Goal: Communication & Community: Answer question/provide support

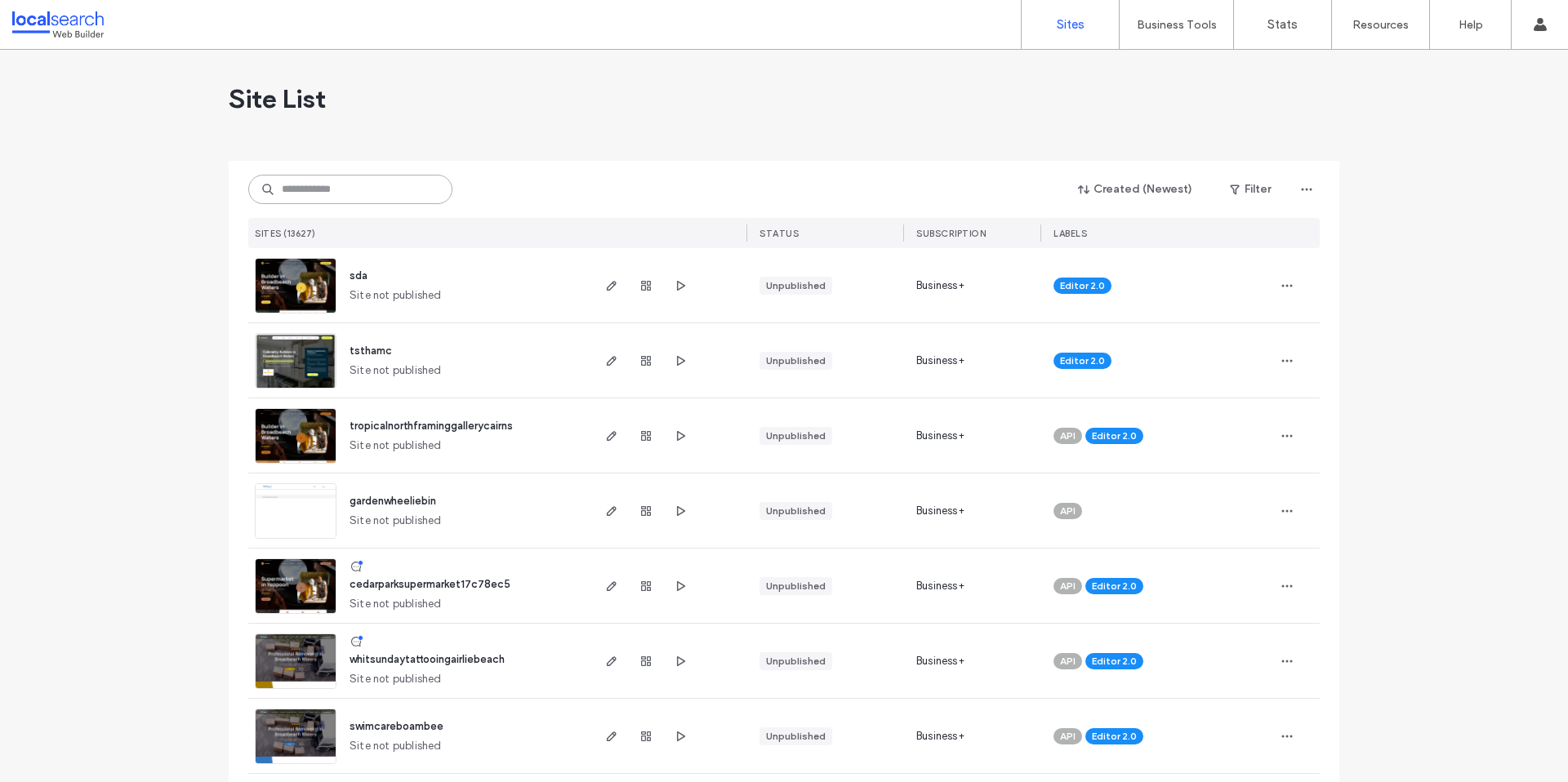
click at [343, 191] on input at bounding box center [350, 189] width 204 height 30
paste input "********"
type input "********"
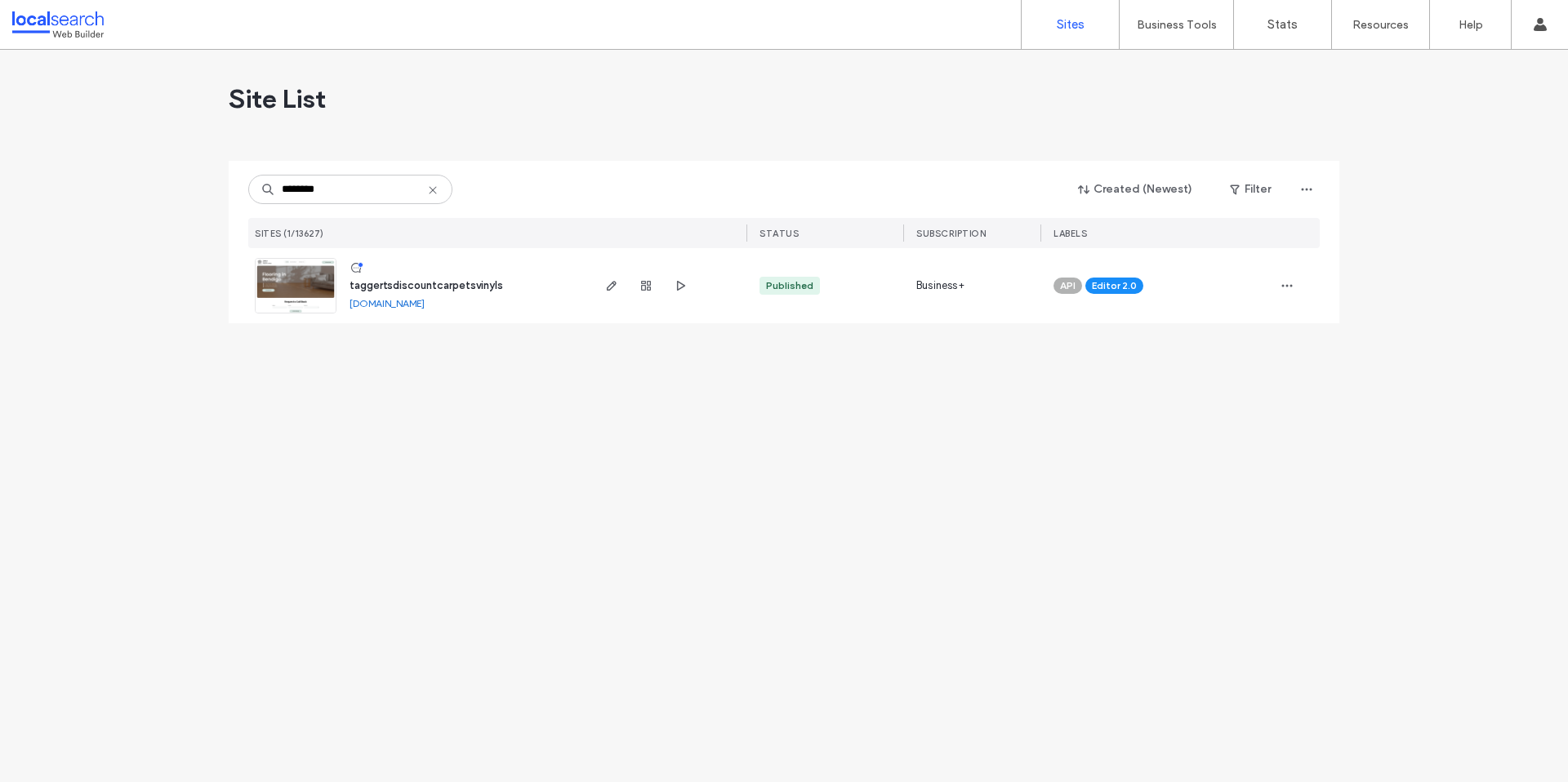
click at [447, 283] on span "taggertsdiscountcarpetsvinyls" at bounding box center [426, 286] width 154 height 12
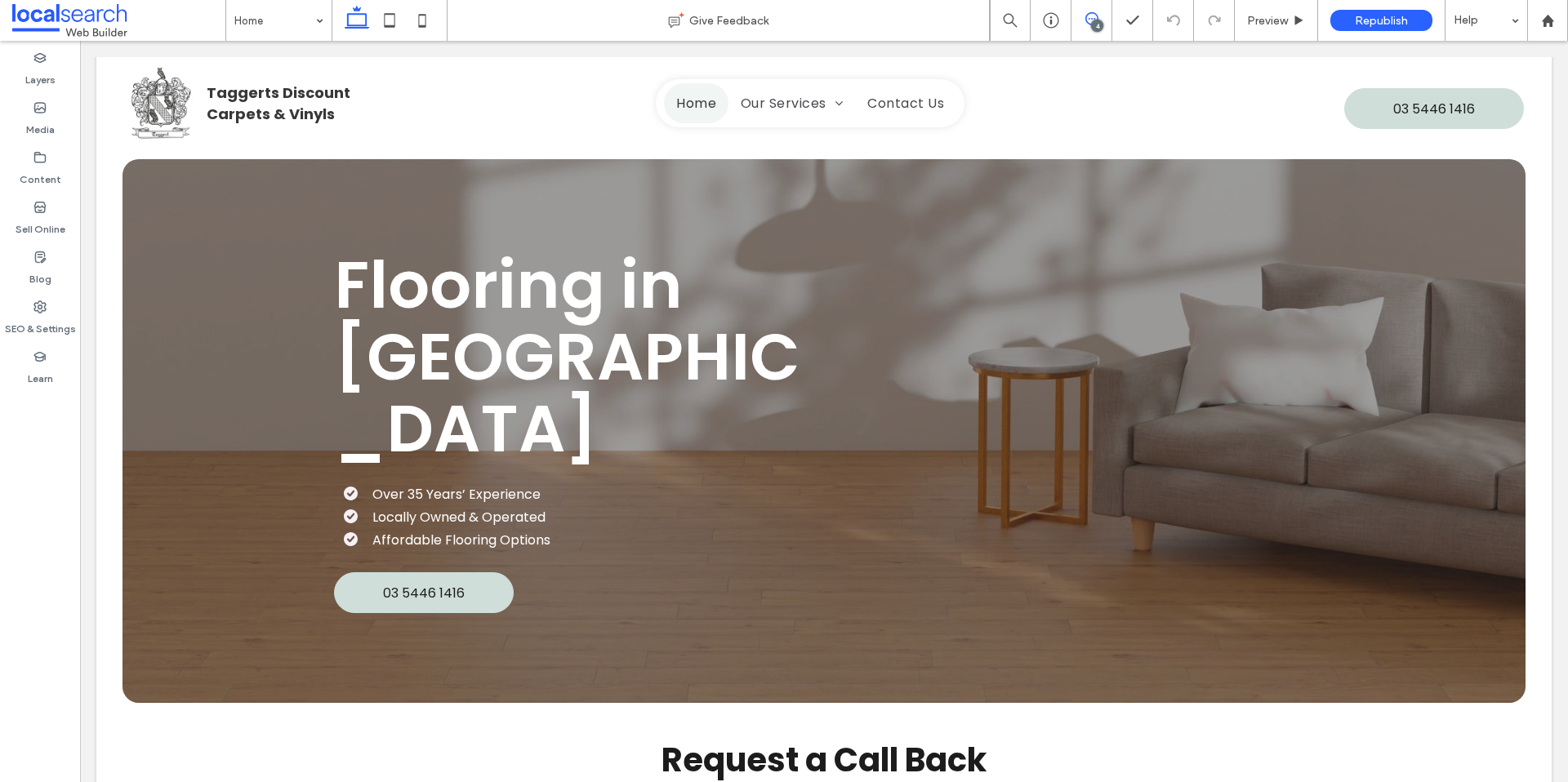
click at [1085, 23] on icon at bounding box center [1091, 18] width 13 height 13
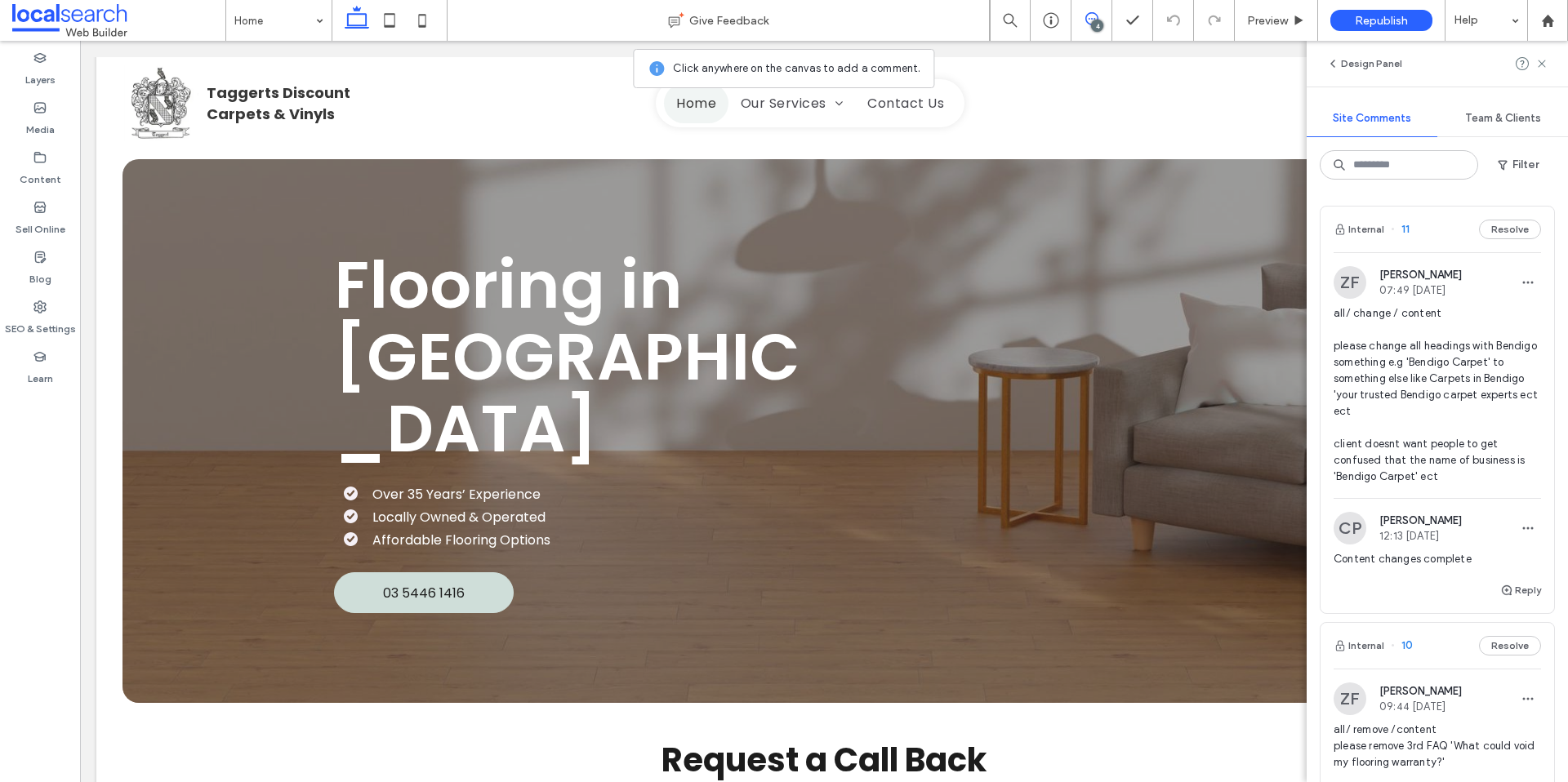
click at [1089, 22] on icon at bounding box center [1091, 18] width 13 height 13
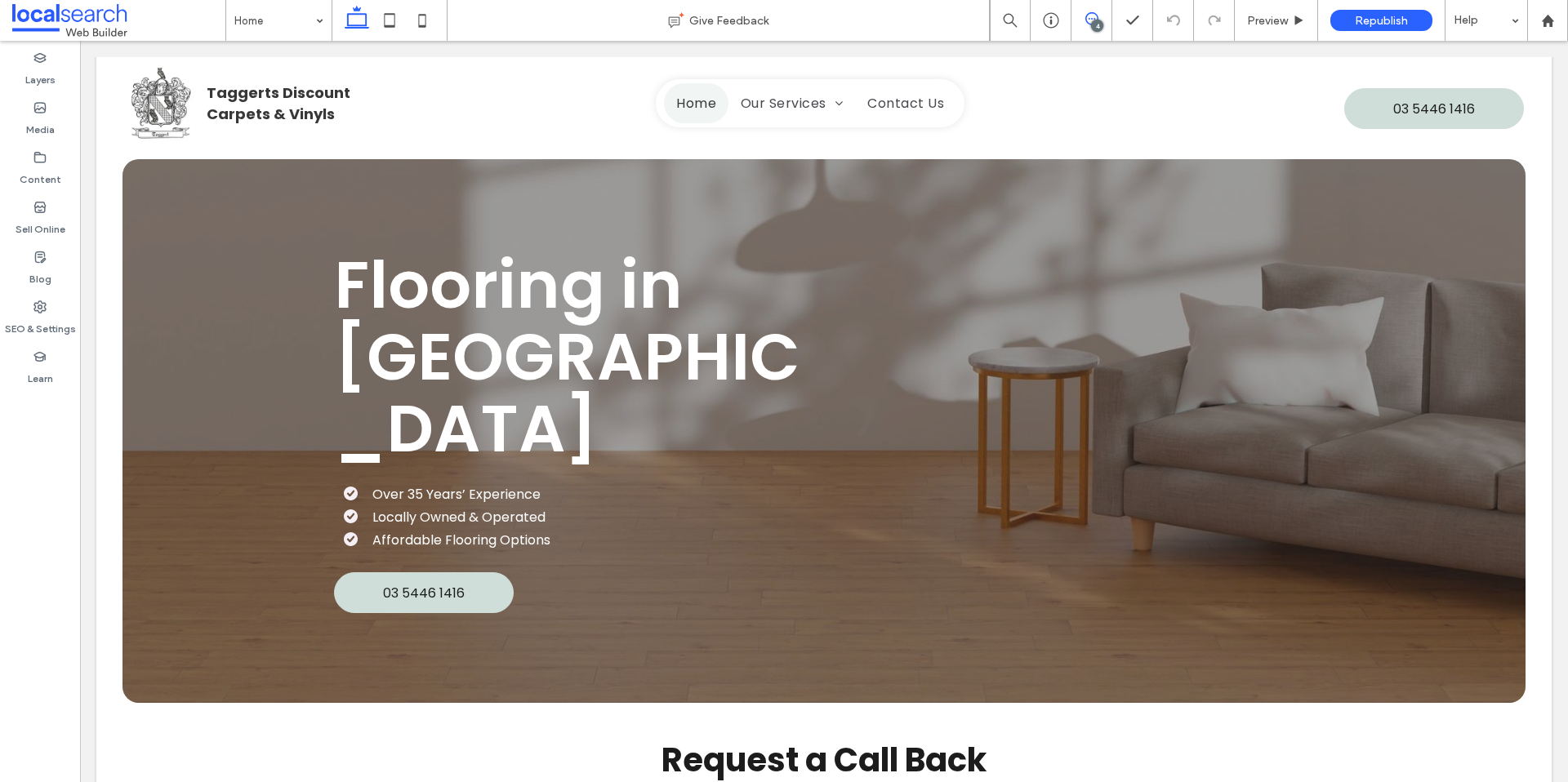
click at [1089, 22] on icon at bounding box center [1091, 18] width 13 height 13
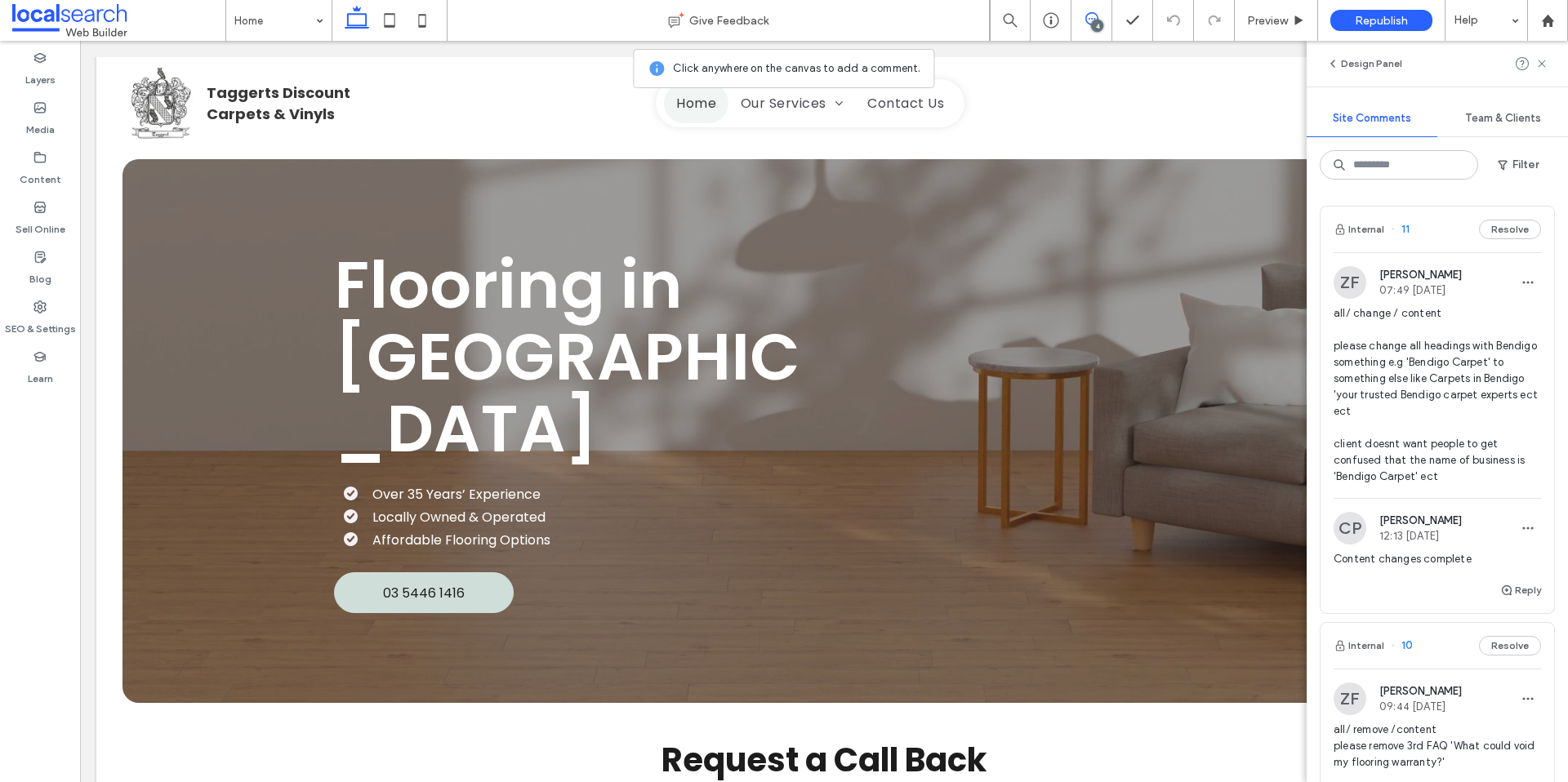
click at [1464, 438] on span "all/ change / content please change all headings with Bendigo something e.g 'Be…" at bounding box center [1437, 395] width 208 height 179
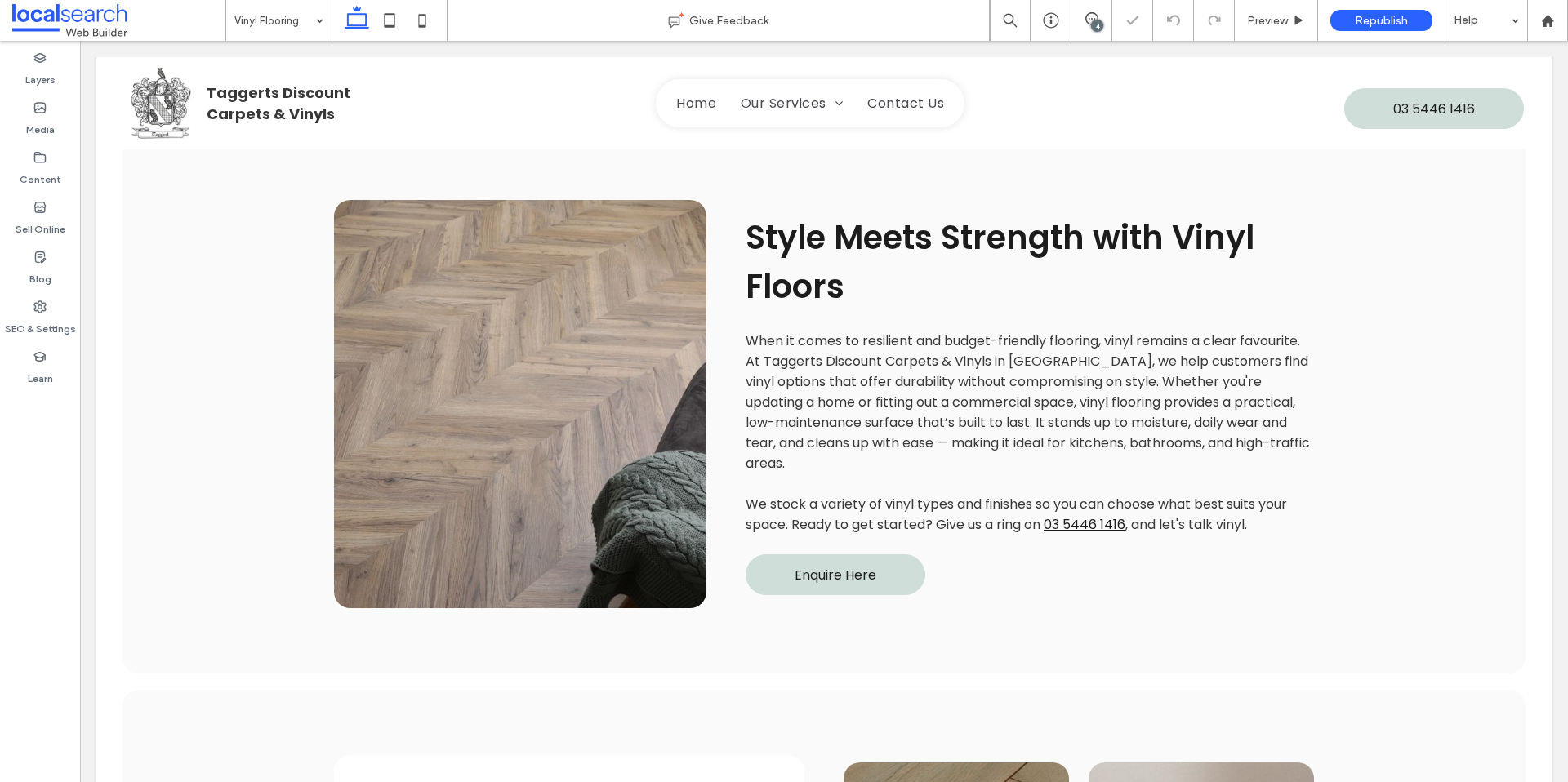
scroll to position [834, 0]
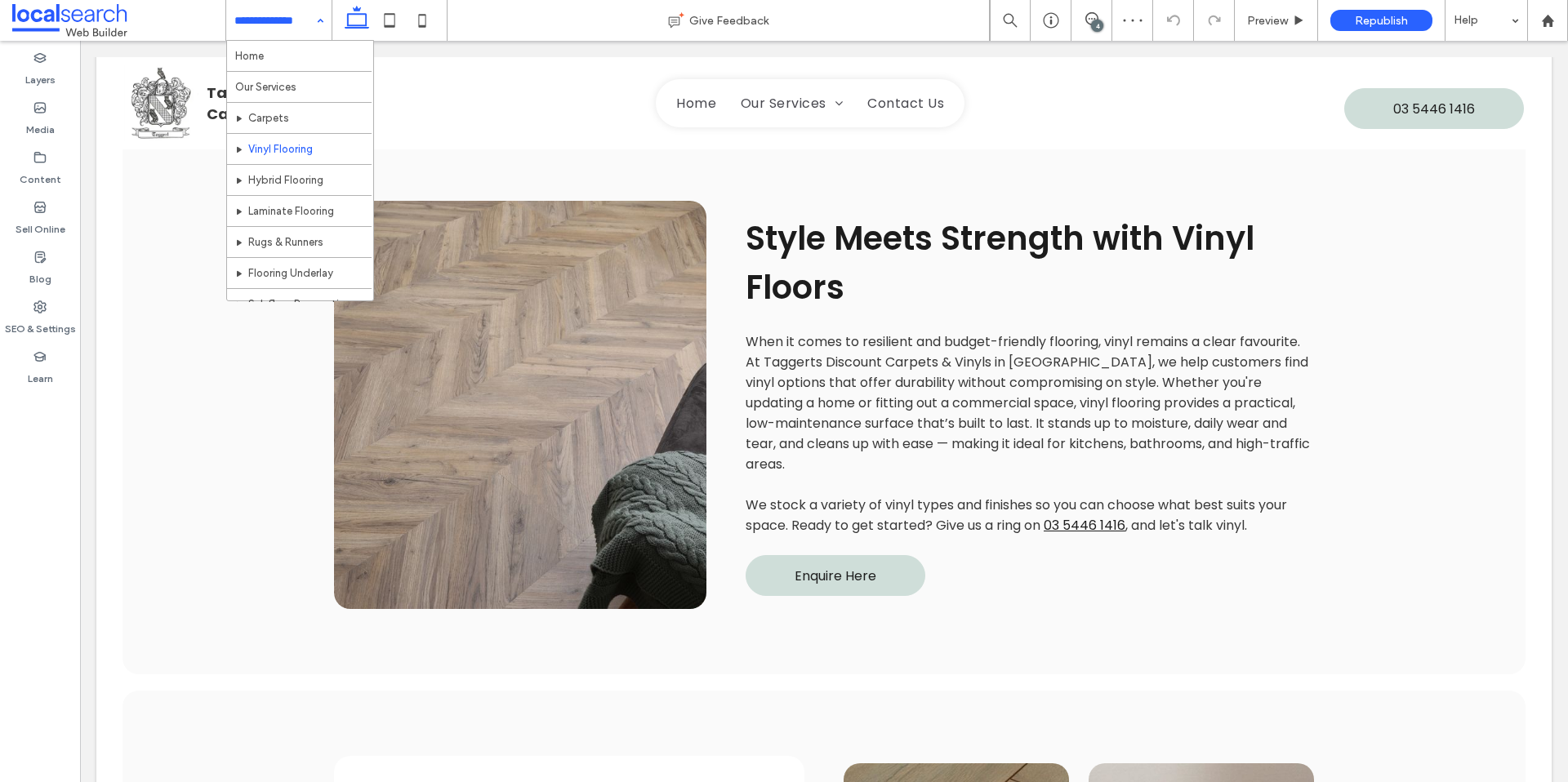
click at [277, 24] on input at bounding box center [275, 20] width 81 height 40
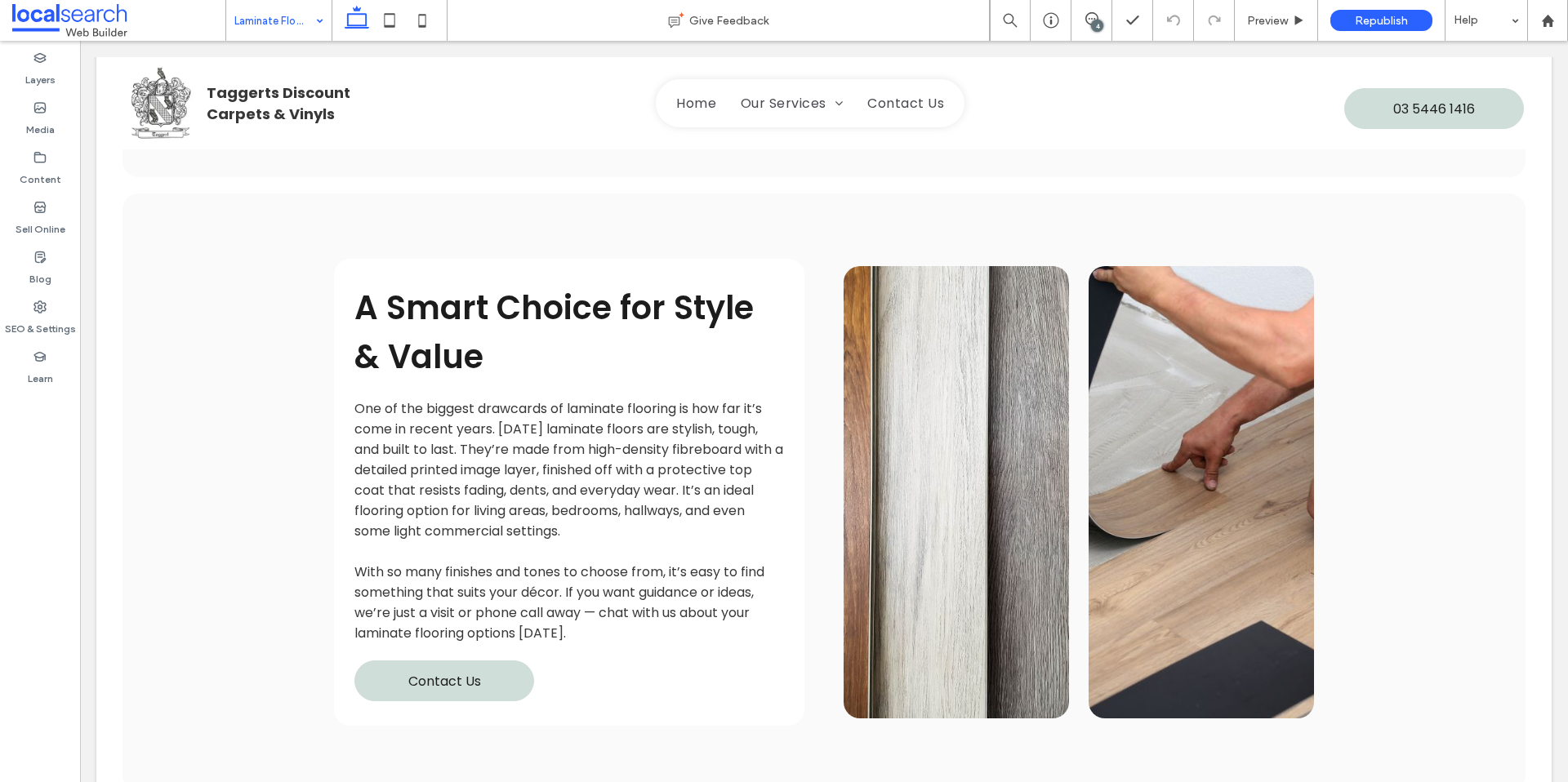
scroll to position [1411, 0]
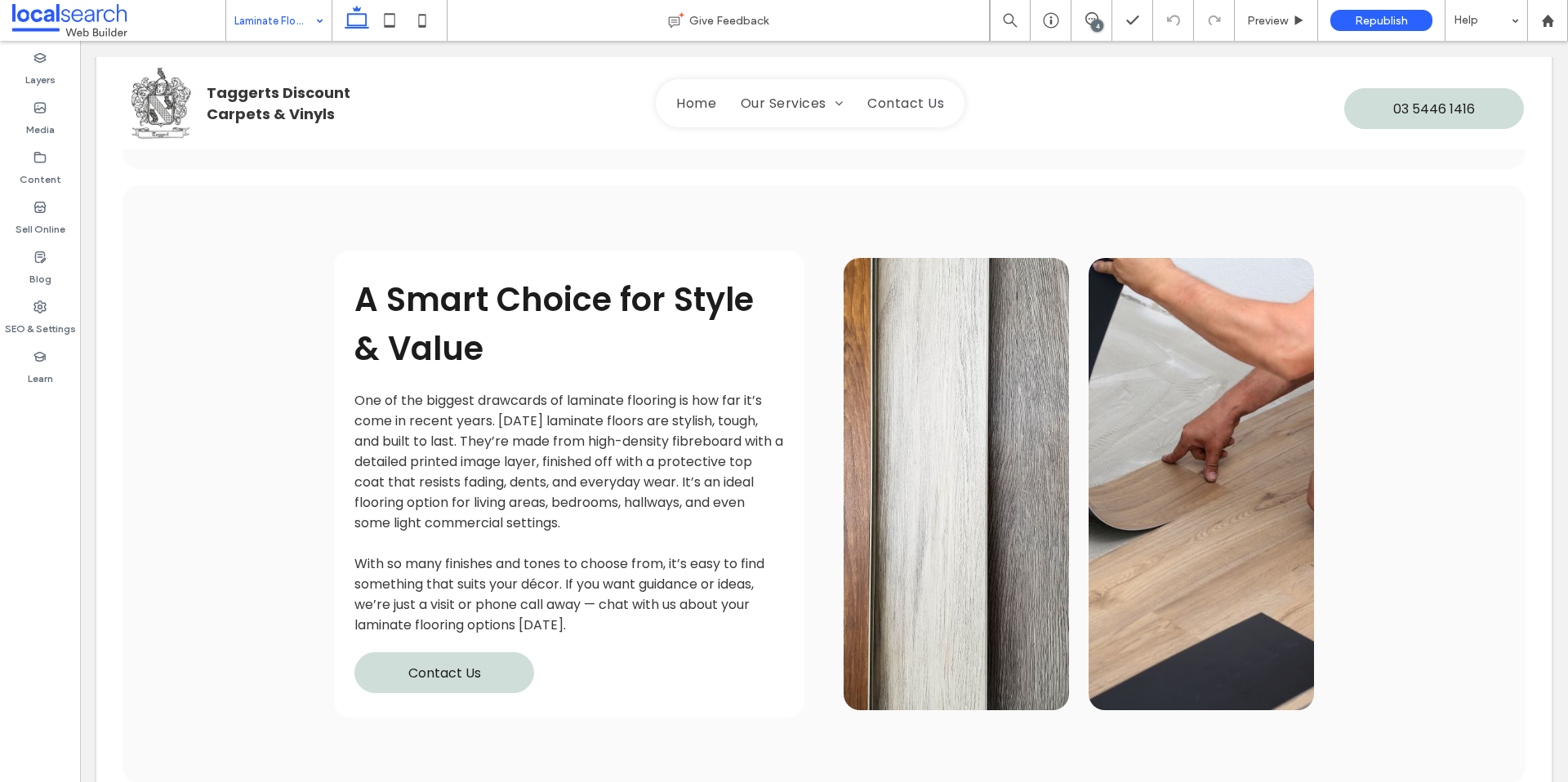
click at [1098, 24] on div "4" at bounding box center [1097, 26] width 12 height 12
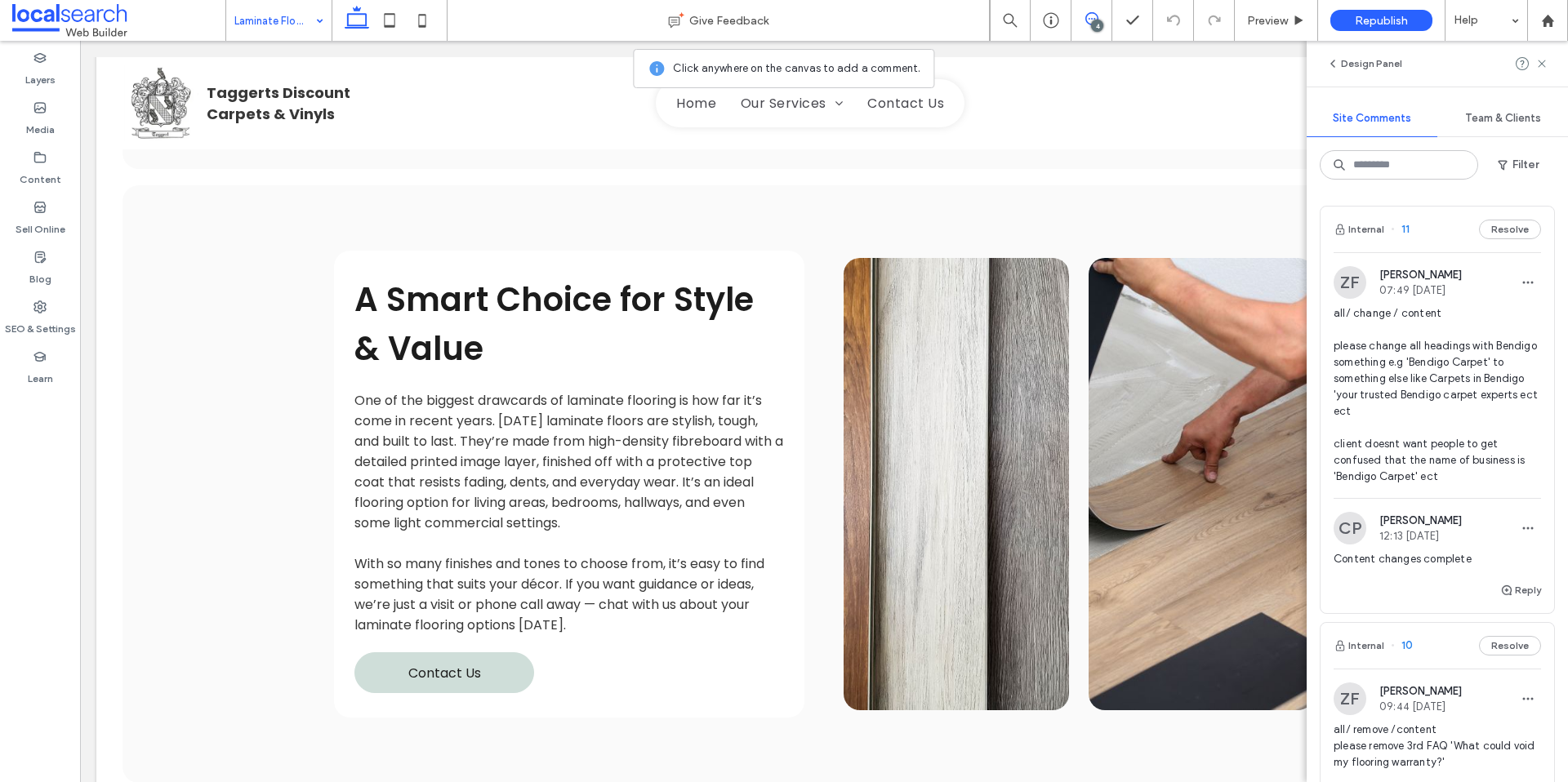
click at [1098, 24] on div "4" at bounding box center [1097, 26] width 12 height 12
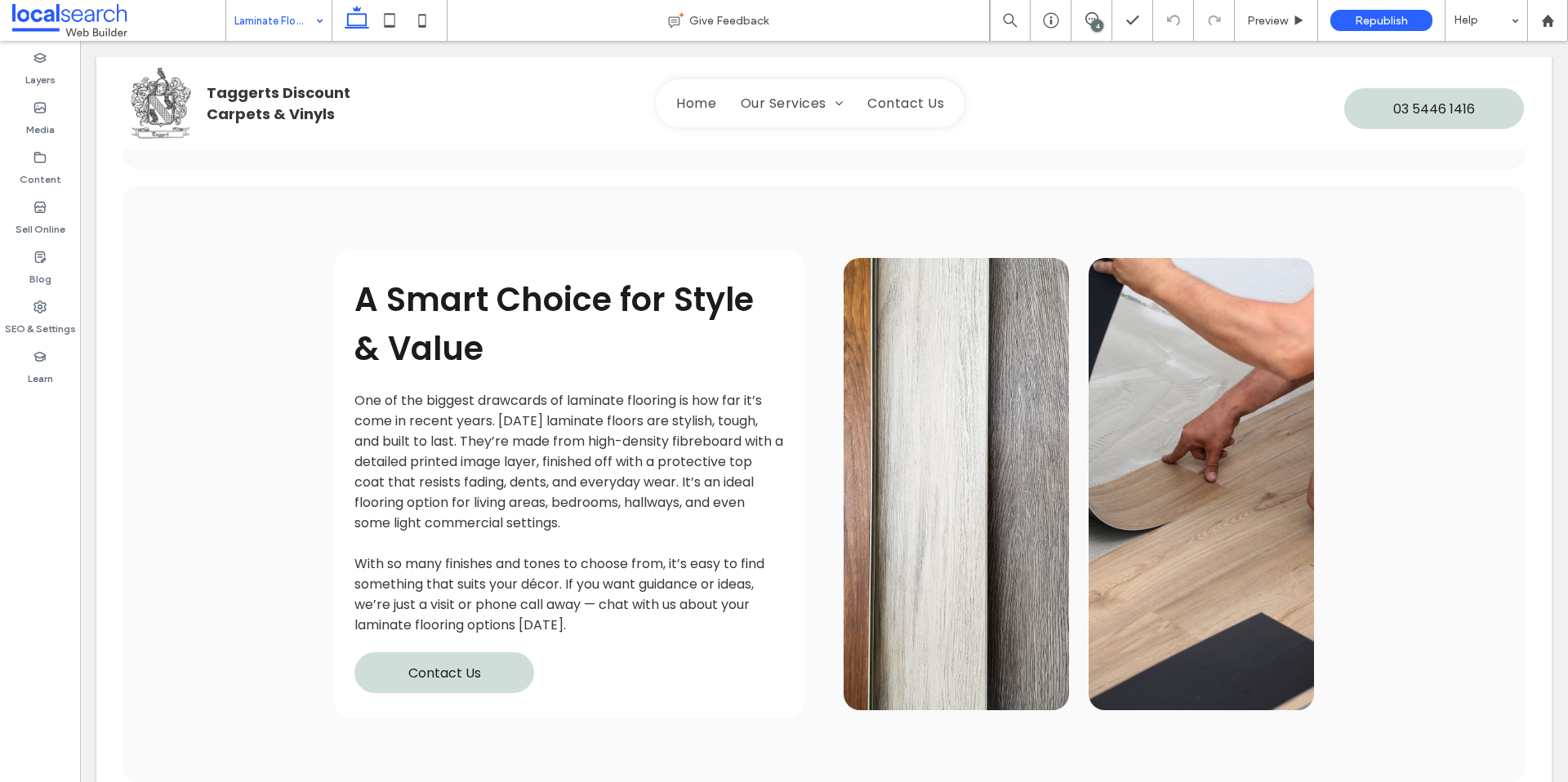
click at [1093, 31] on div "4" at bounding box center [1097, 26] width 12 height 12
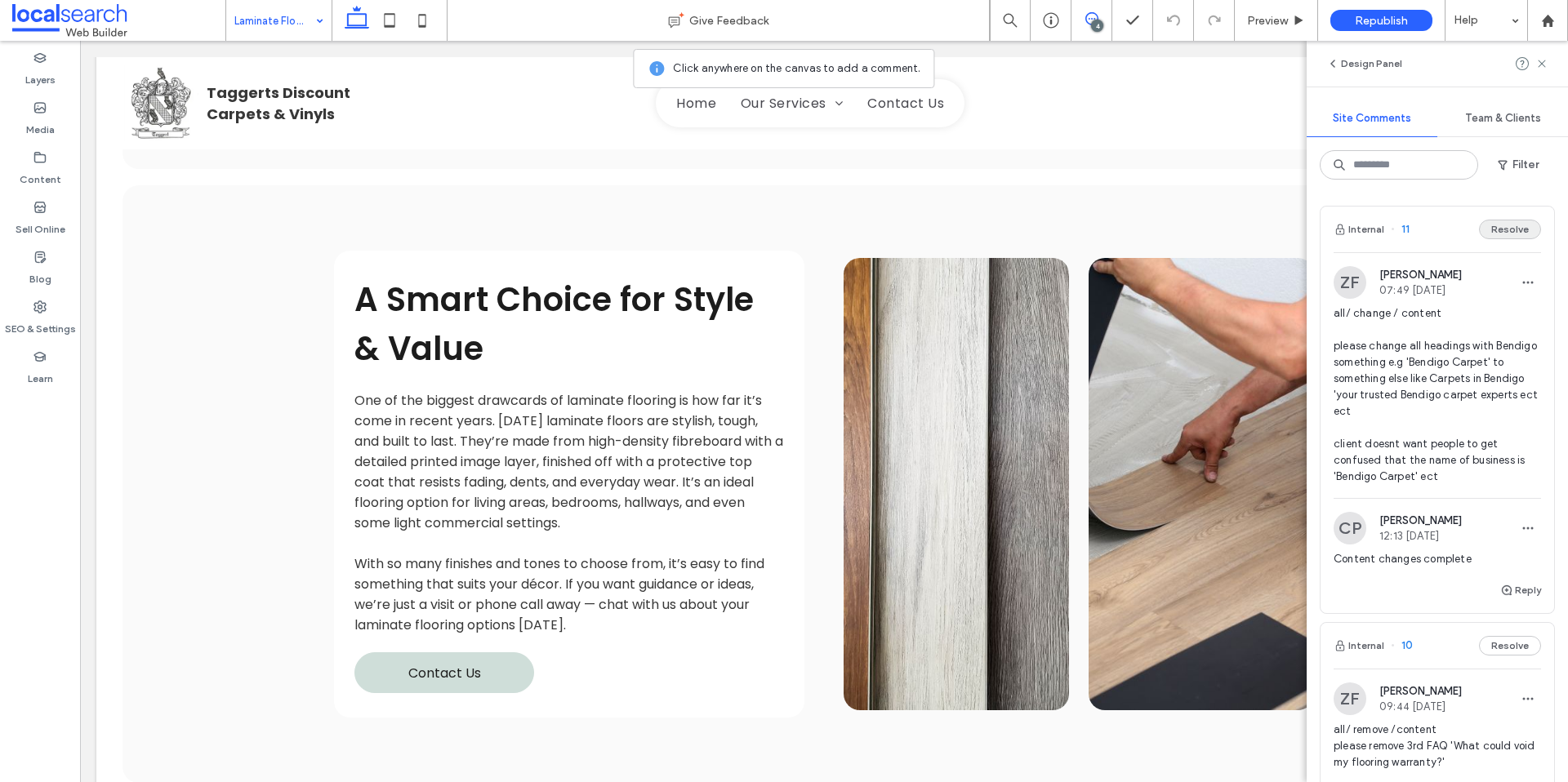
click at [1518, 227] on button "Resolve" at bounding box center [1509, 229] width 62 height 20
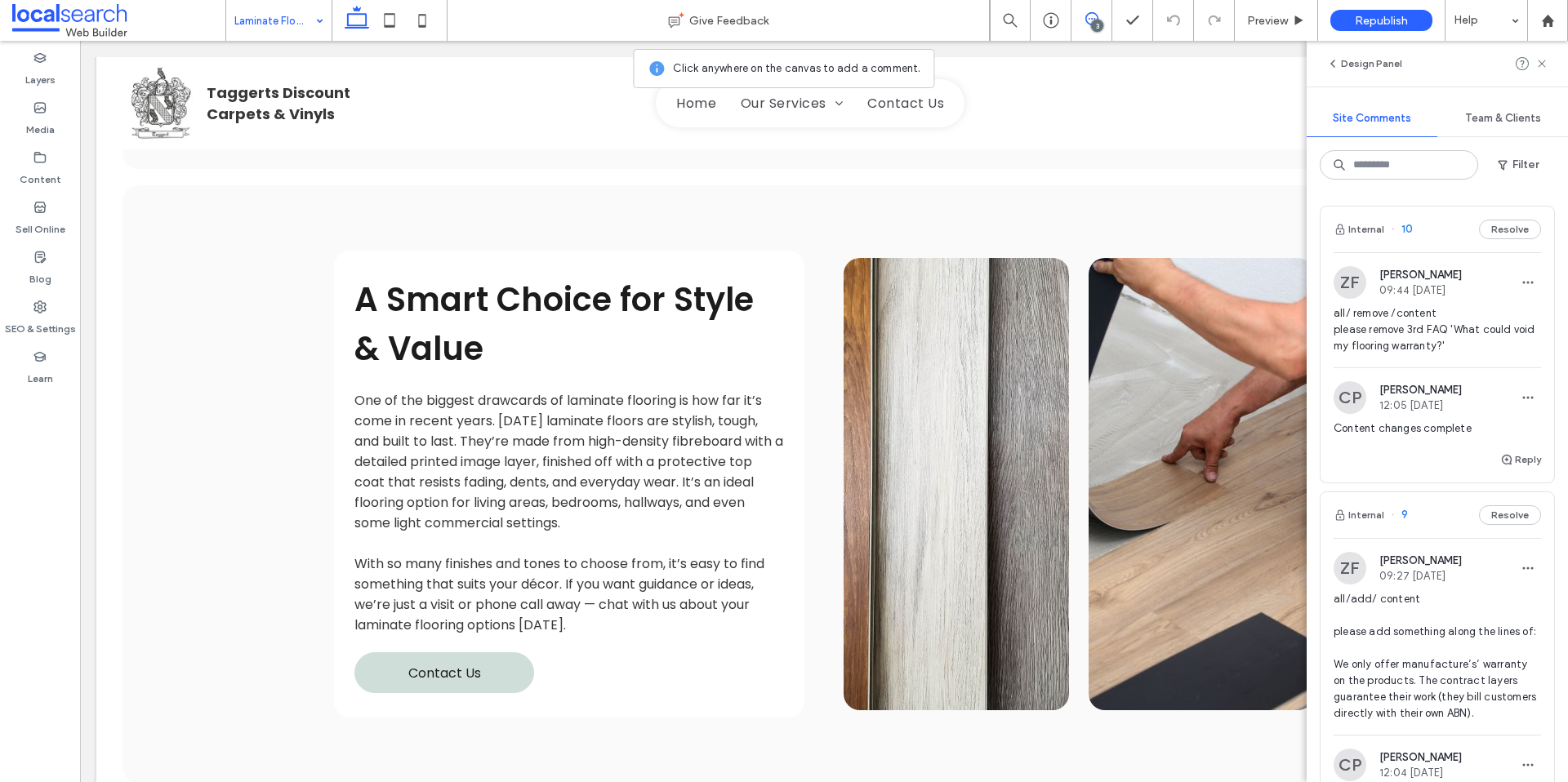
click at [1438, 344] on span "all/ remove /content please remove 3rd FAQ 'What could void my flooring warrant…" at bounding box center [1437, 330] width 208 height 49
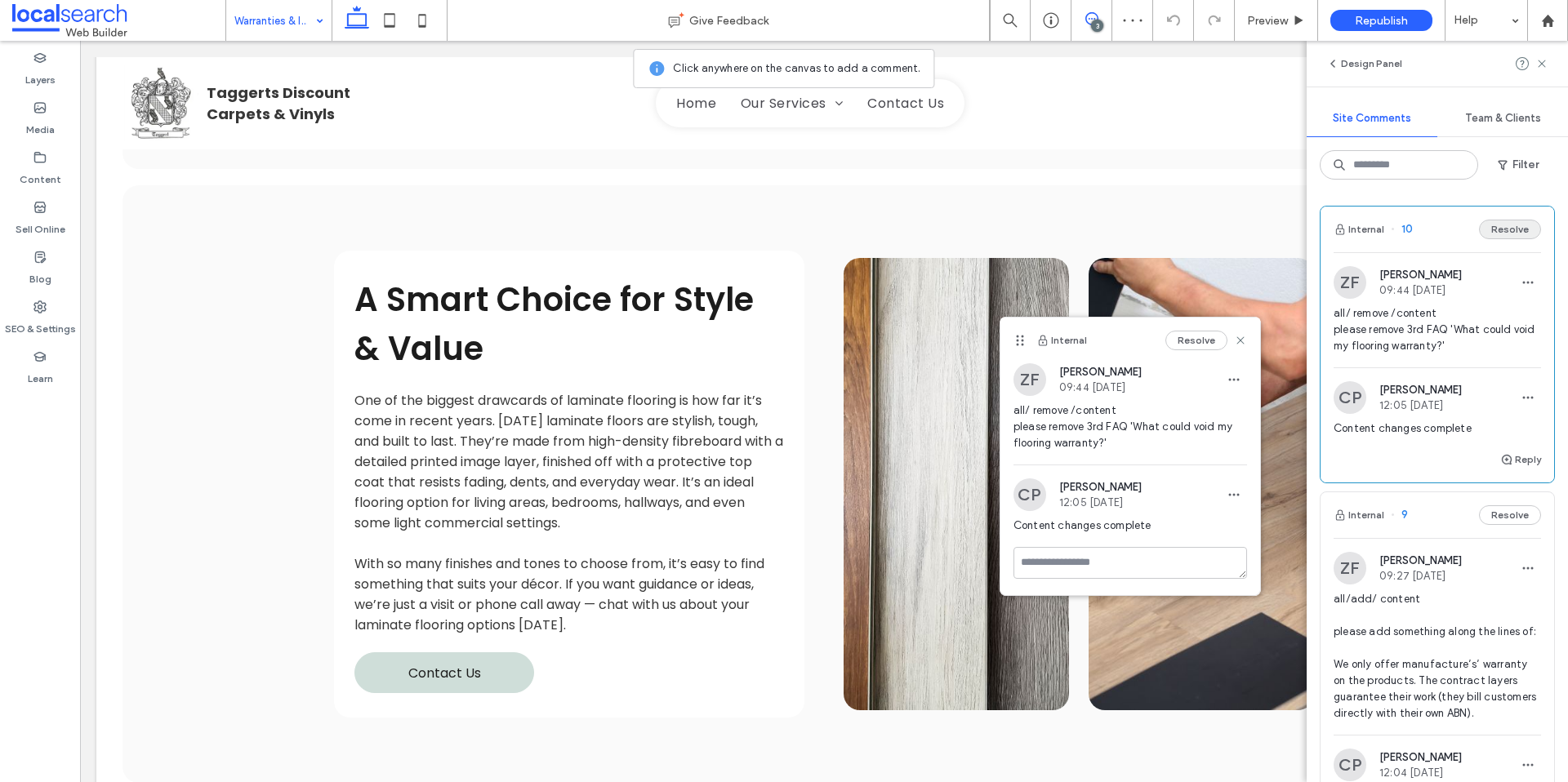
click at [1515, 228] on button "Resolve" at bounding box center [1509, 229] width 62 height 20
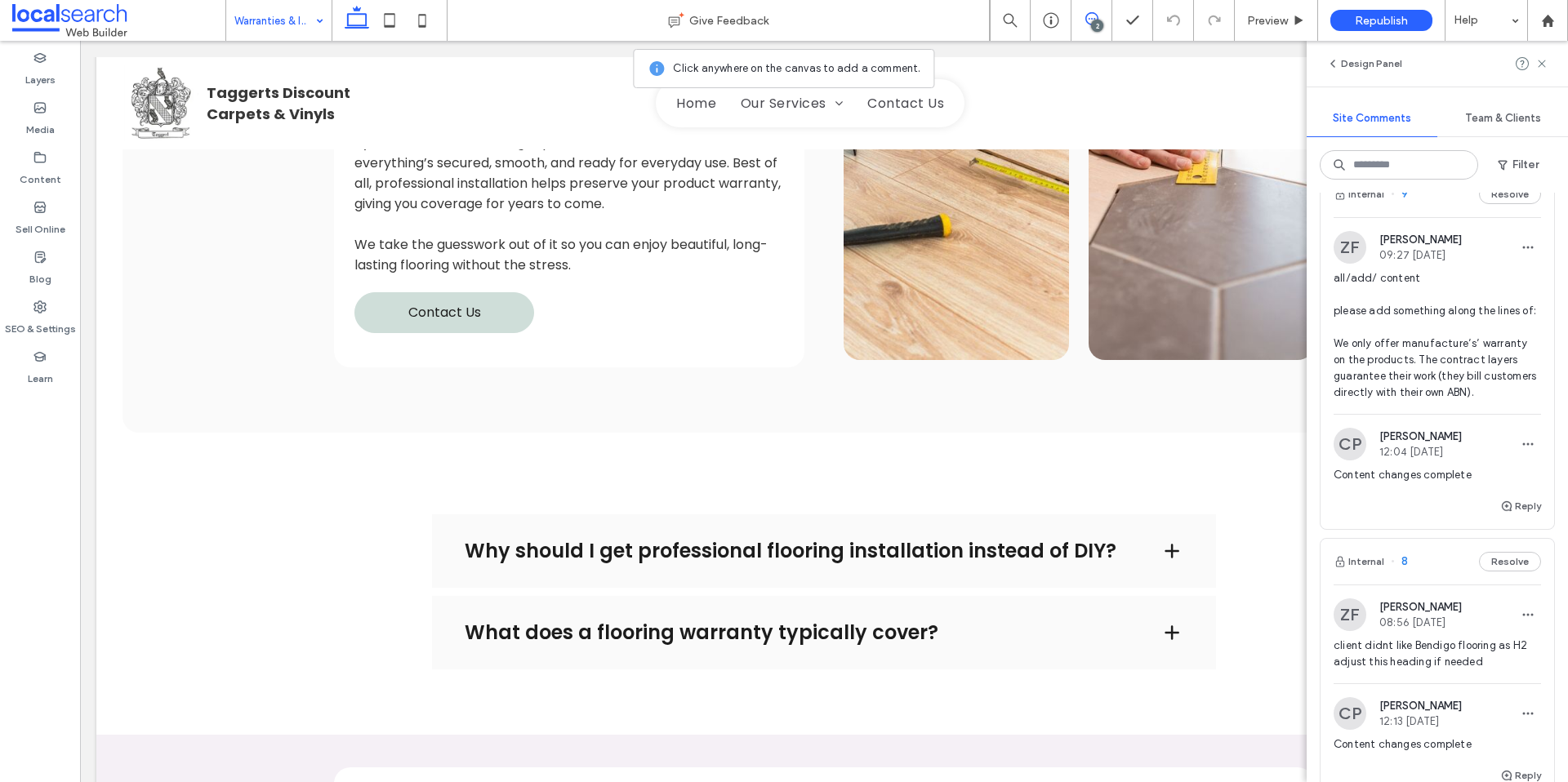
scroll to position [39, 0]
click at [1512, 288] on span "all/add/ content please add something along the lines of: We only offer manufac…" at bounding box center [1437, 331] width 208 height 131
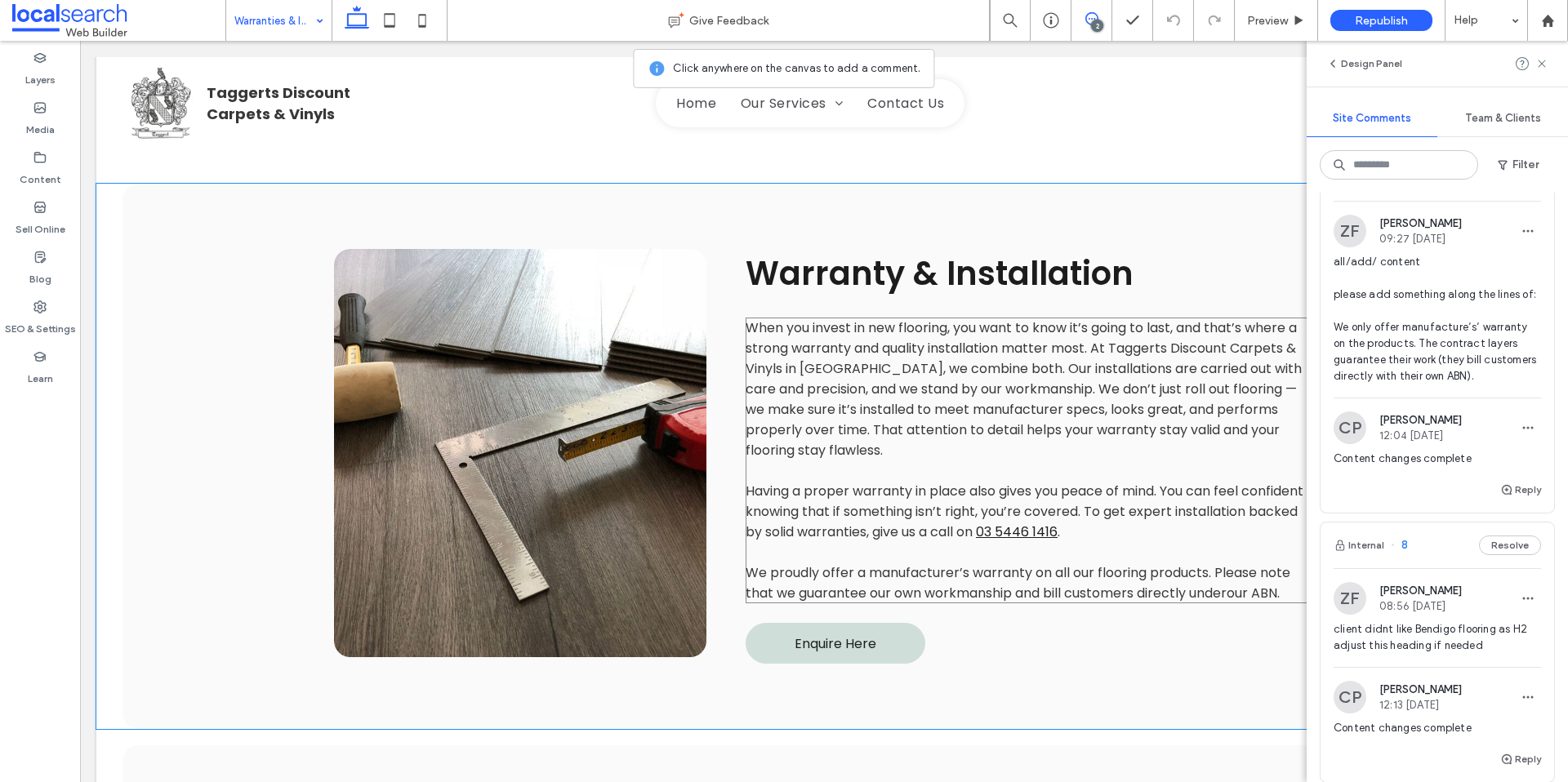
scroll to position [860, 0]
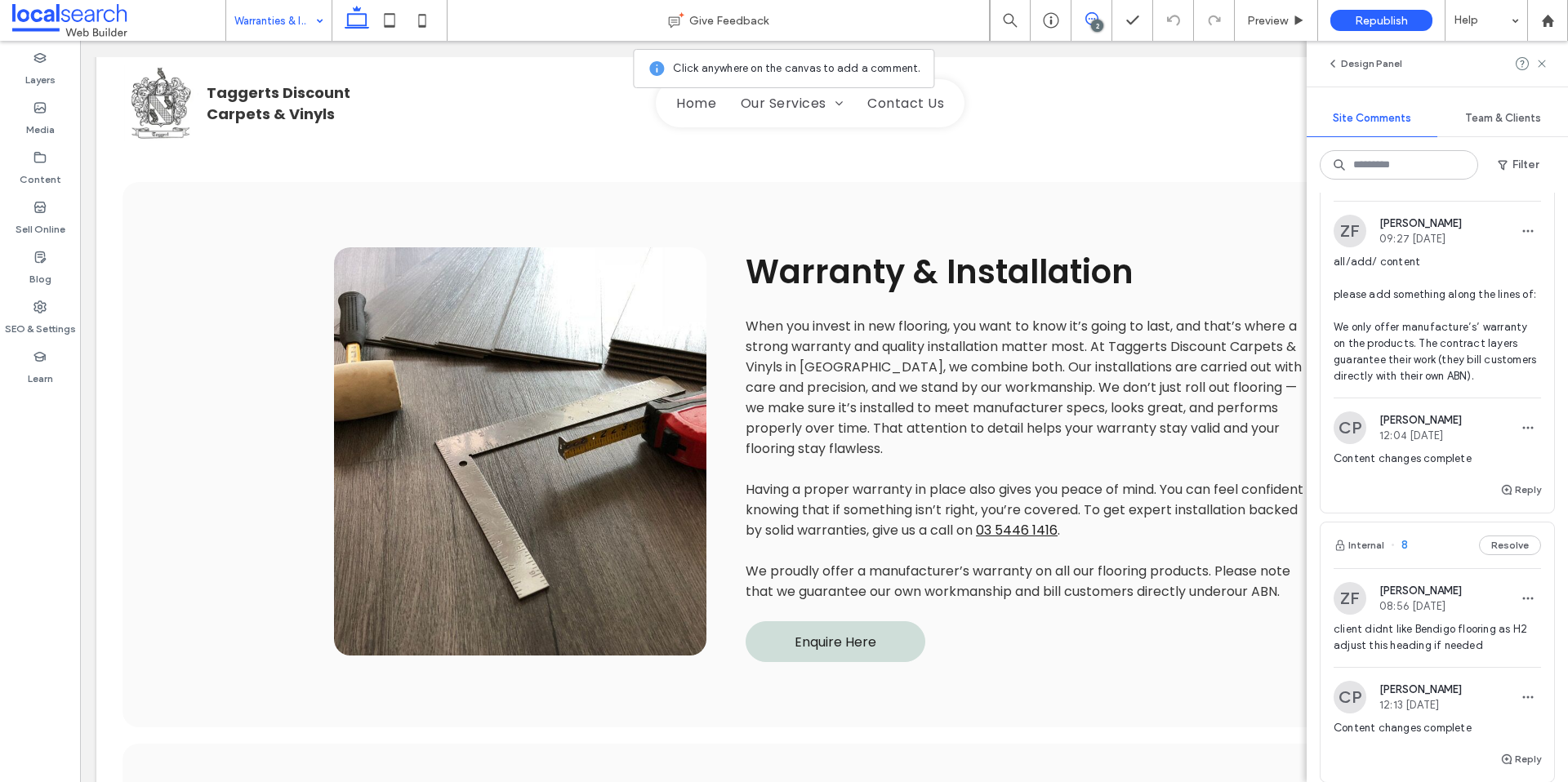
click at [1519, 505] on div "Reply" at bounding box center [1437, 495] width 233 height 33
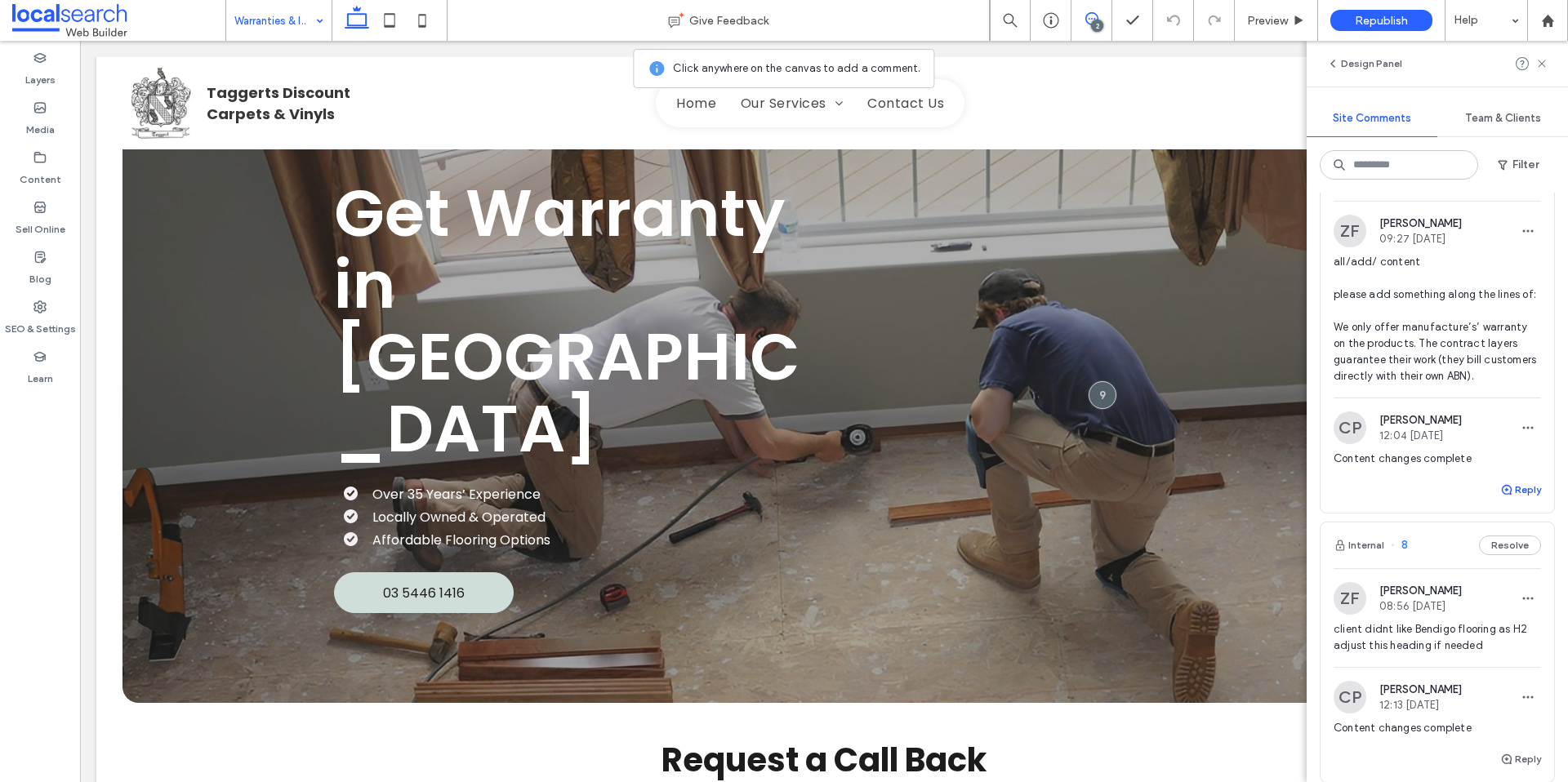
scroll to position [0, 0]
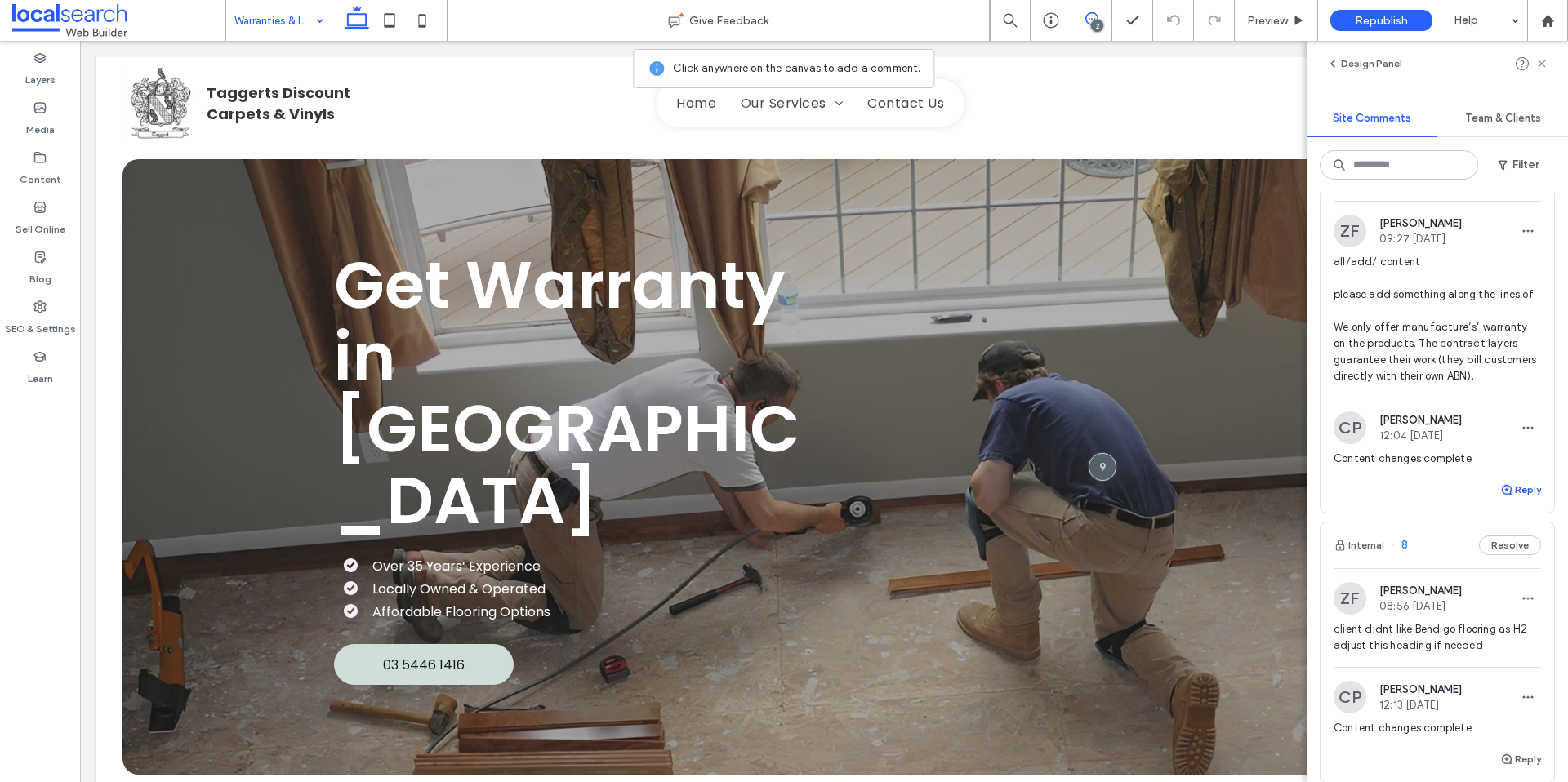
click at [1526, 492] on button "Reply" at bounding box center [1520, 489] width 40 height 20
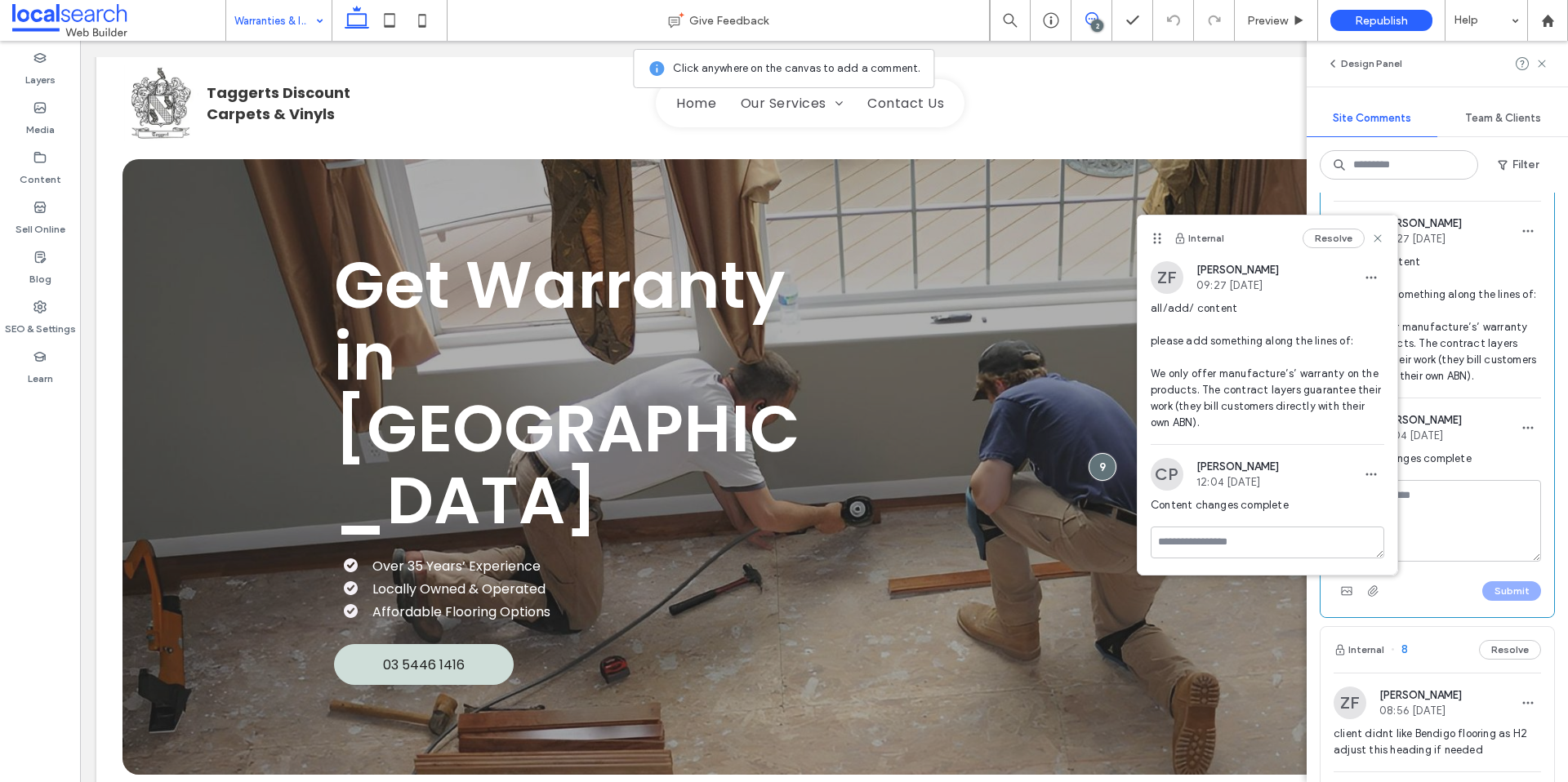
click at [1471, 540] on textarea at bounding box center [1437, 520] width 208 height 82
click at [1378, 243] on icon at bounding box center [1377, 237] width 13 height 13
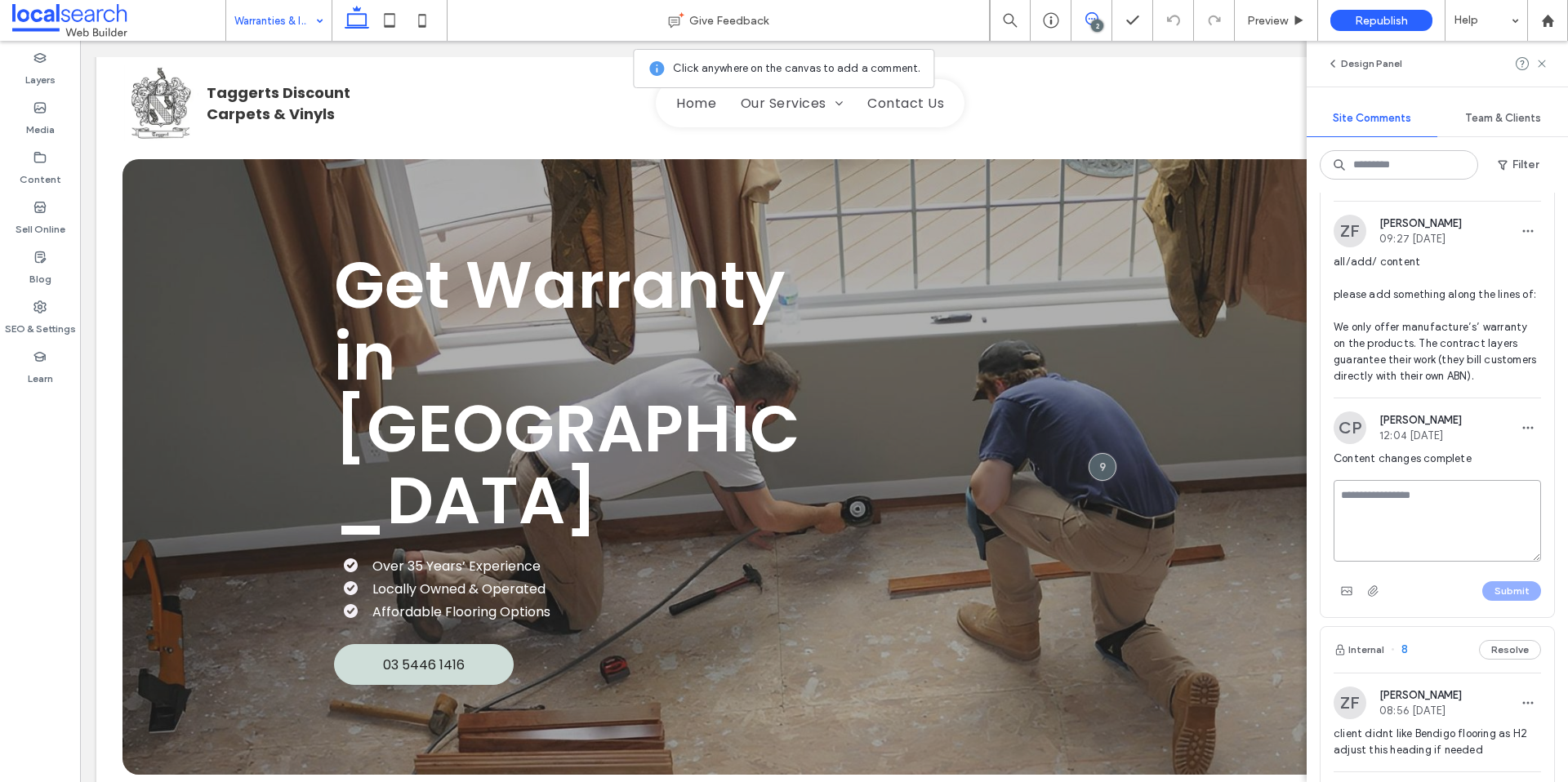
click at [1415, 494] on textarea at bounding box center [1437, 520] width 208 height 82
click at [1442, 495] on textarea "**********" at bounding box center [1437, 520] width 208 height 82
click at [1435, 526] on textarea "**********" at bounding box center [1437, 520] width 208 height 82
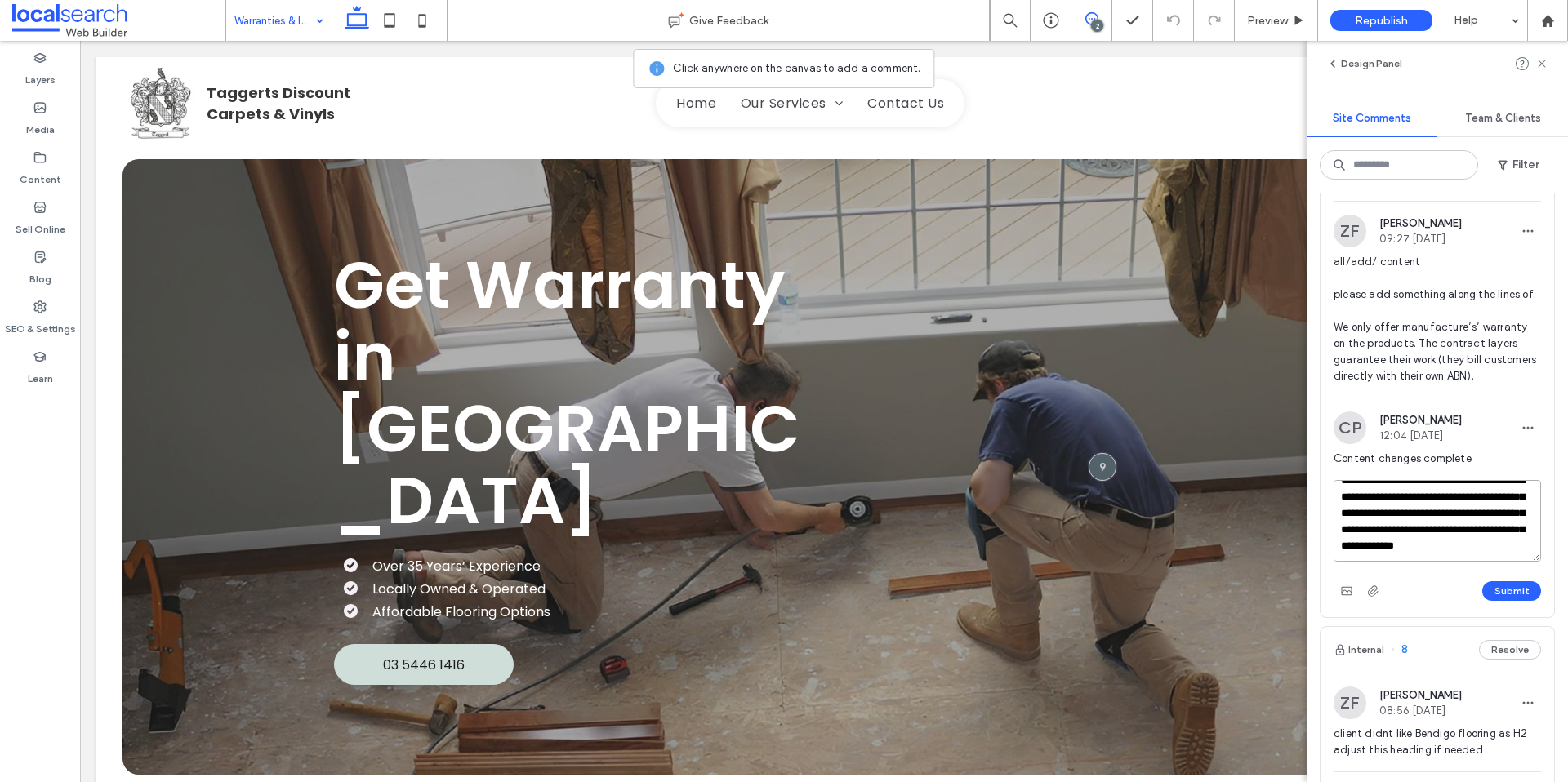
click at [1362, 550] on textarea "**********" at bounding box center [1437, 520] width 208 height 82
type textarea "**********"
drag, startPoint x: 1507, startPoint y: 590, endPoint x: 1555, endPoint y: 581, distance: 48.8
click at [1510, 590] on button "Submit" at bounding box center [1512, 591] width 59 height 20
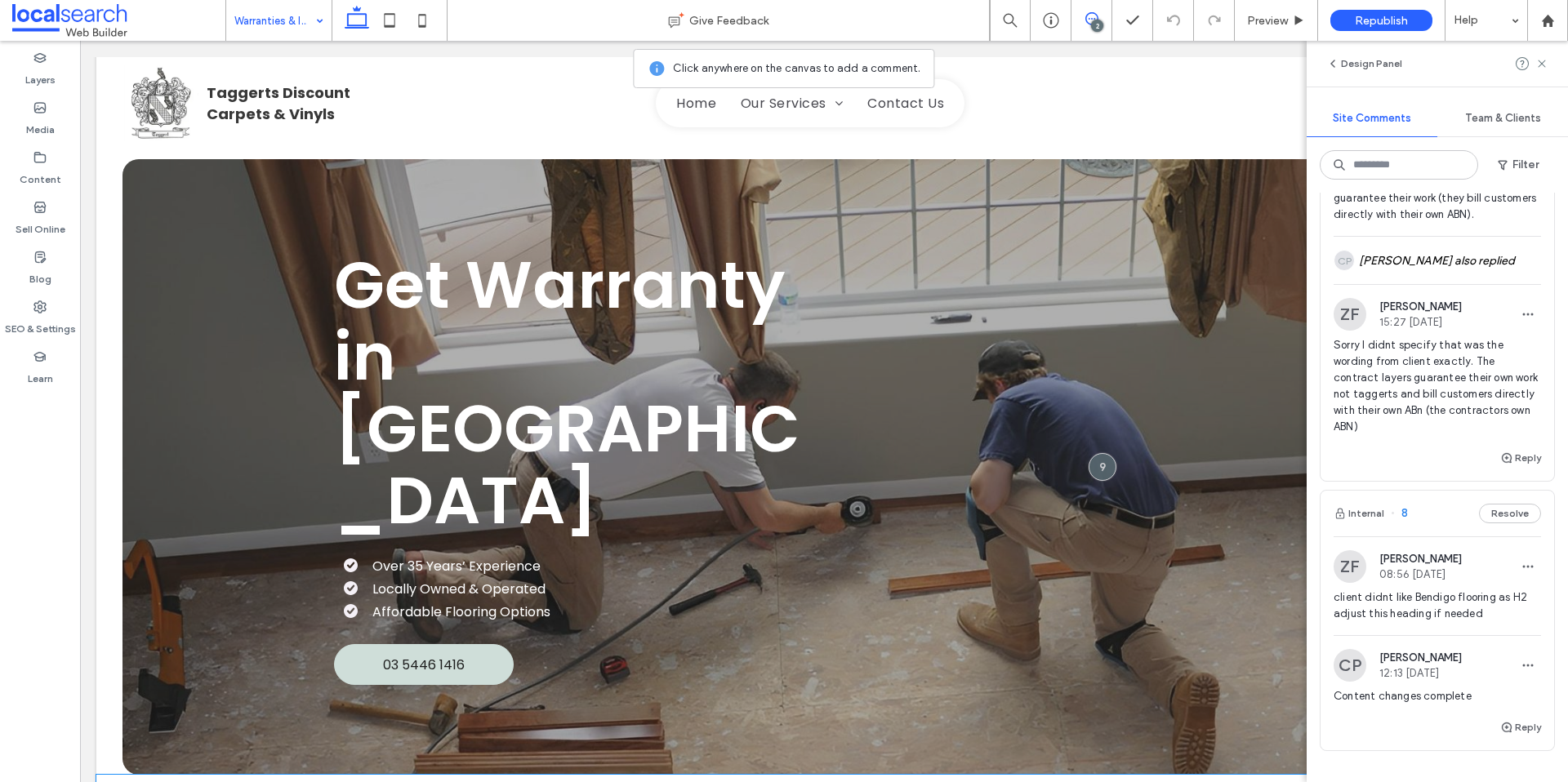
scroll to position [219, 0]
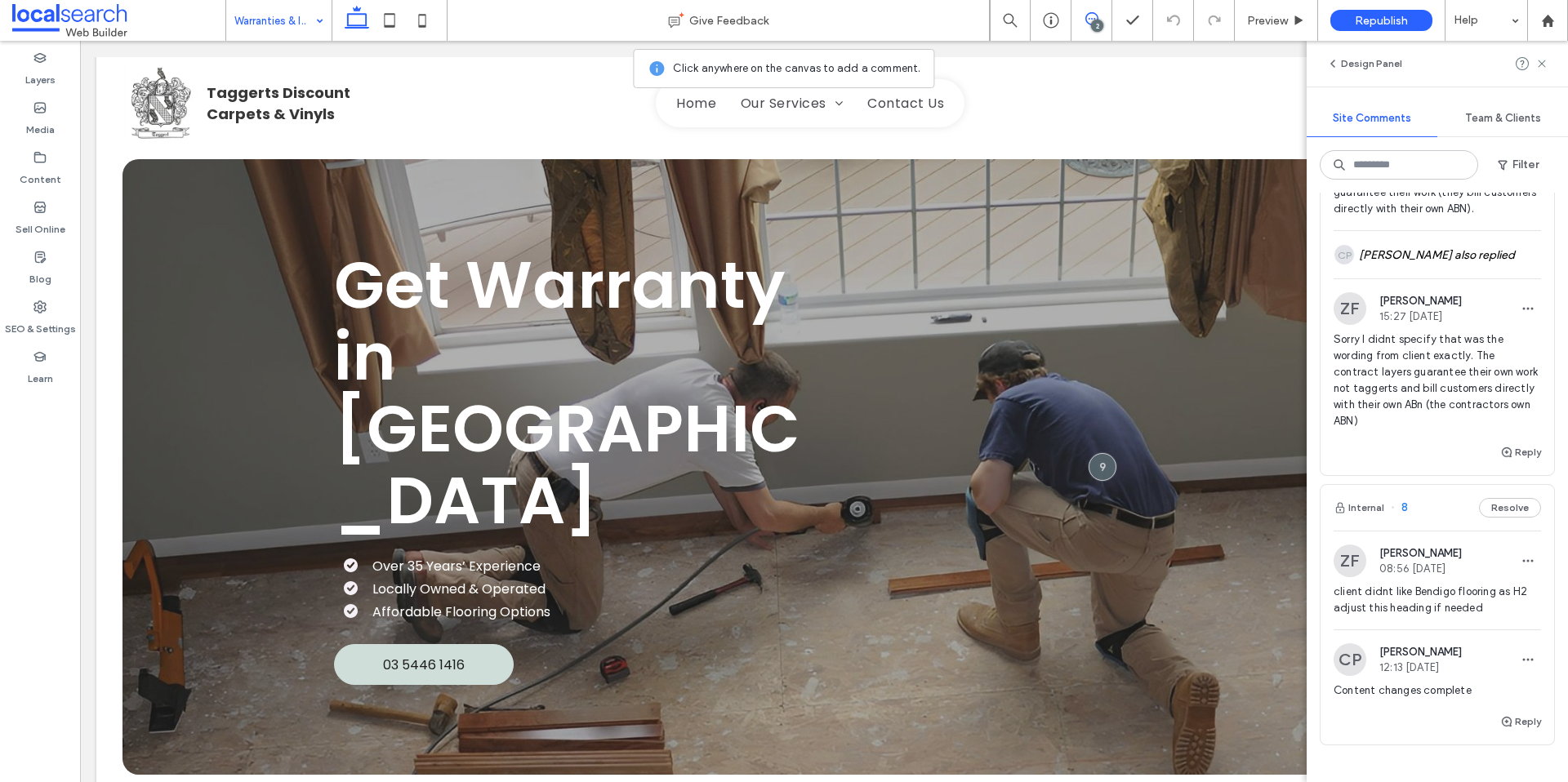
click at [1411, 584] on span "client didnt like Bendigo flooring as H2 adjust this heading if needed" at bounding box center [1437, 600] width 208 height 33
click at [1424, 569] on div at bounding box center [784, 391] width 1568 height 782
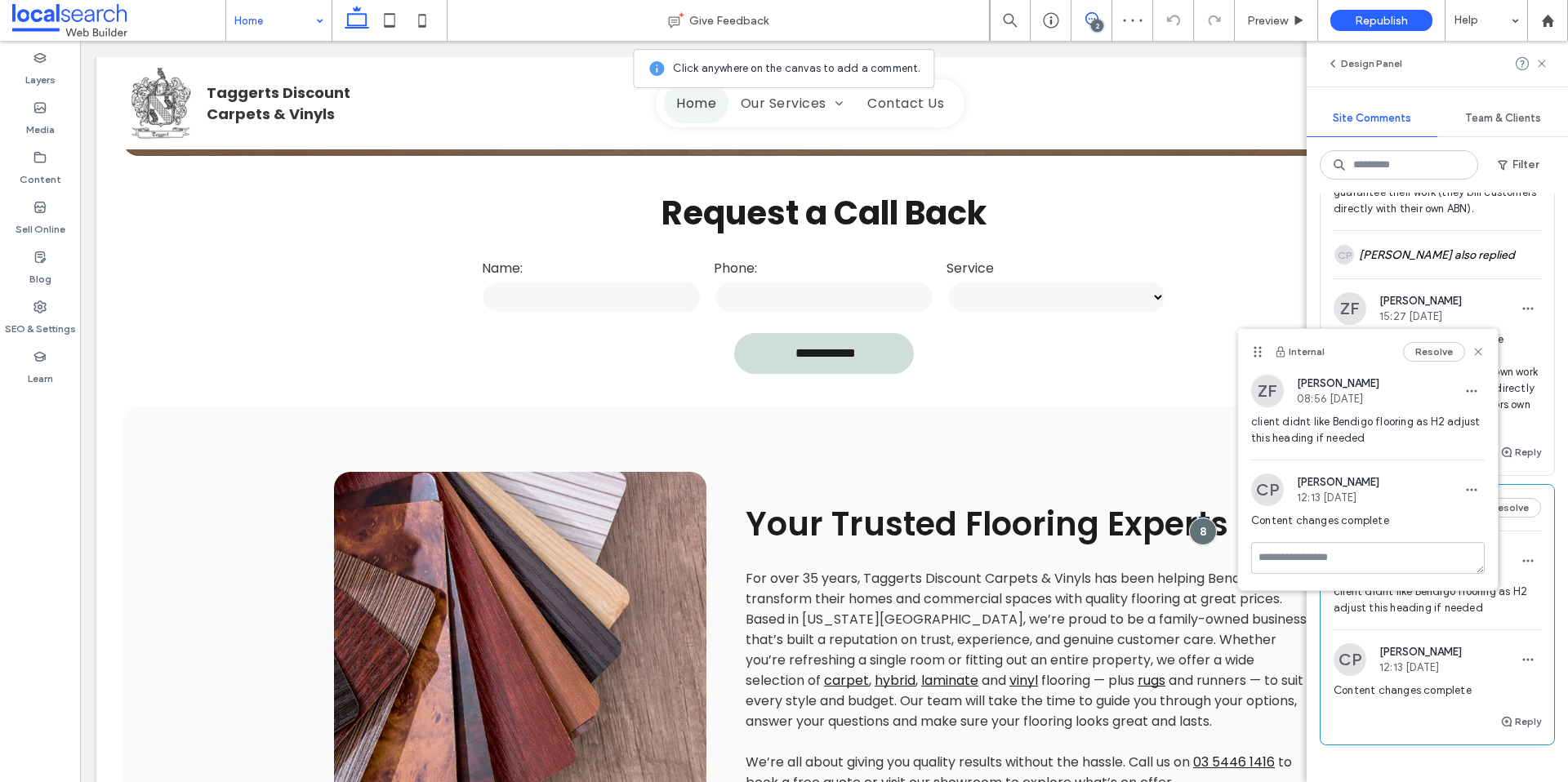
click at [1435, 354] on button "Resolve" at bounding box center [1433, 352] width 62 height 20
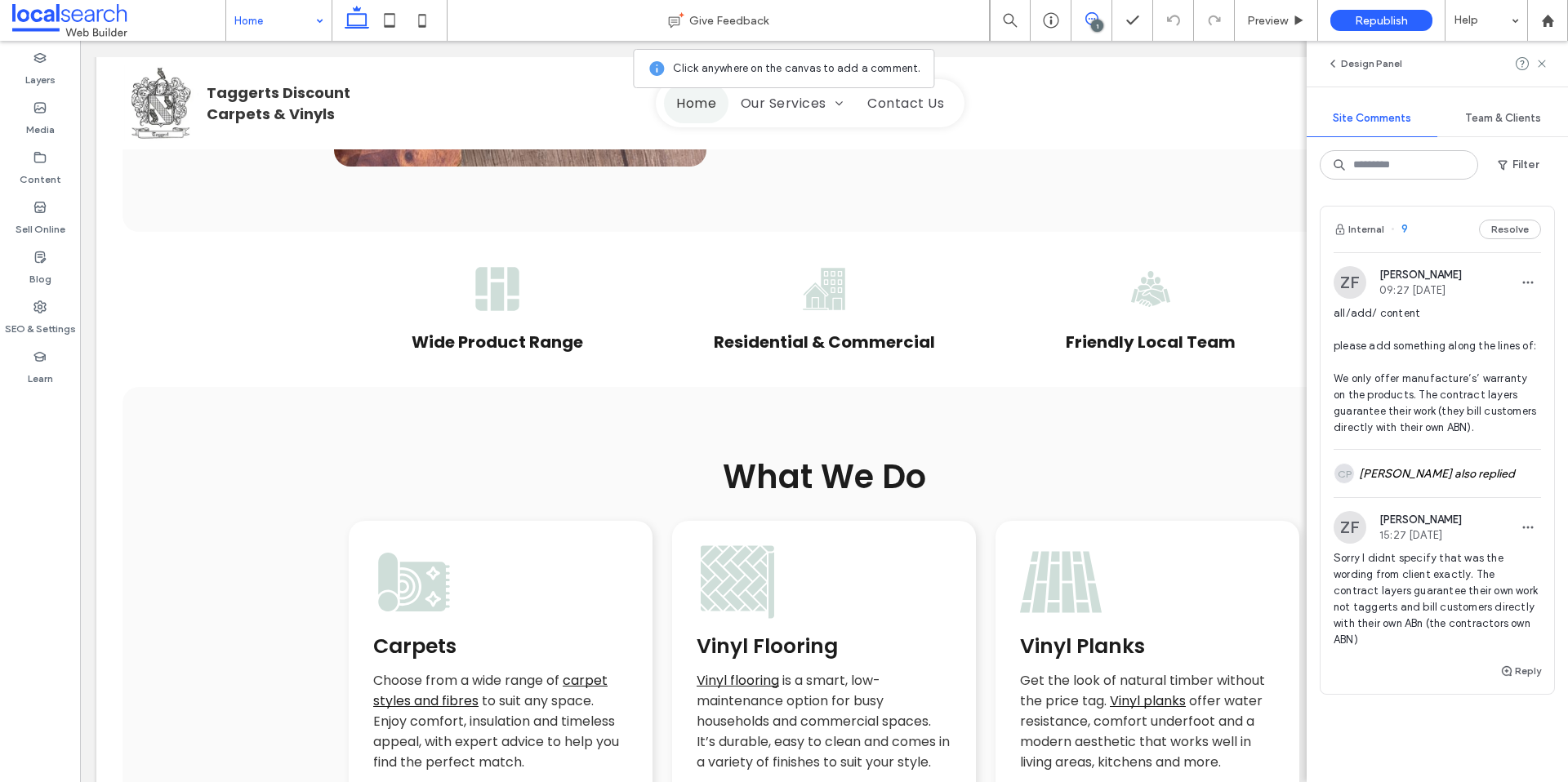
scroll to position [2, 0]
